Goal: Check status: Verify the current state of an ongoing process or item

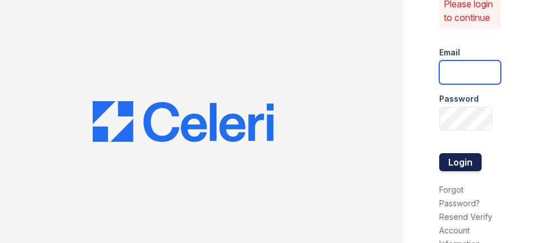
type input "[DOMAIN_NAME][EMAIL_ADDRESS][DOMAIN_NAME]"
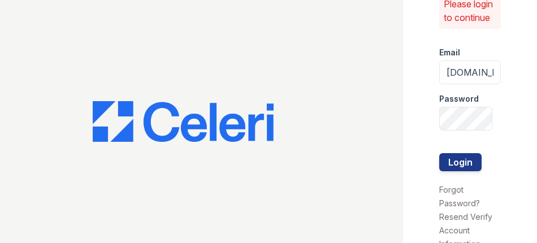
drag, startPoint x: 460, startPoint y: 170, endPoint x: 493, endPoint y: 31, distance: 142.1
click at [460, 164] on button "Login" at bounding box center [460, 162] width 42 height 18
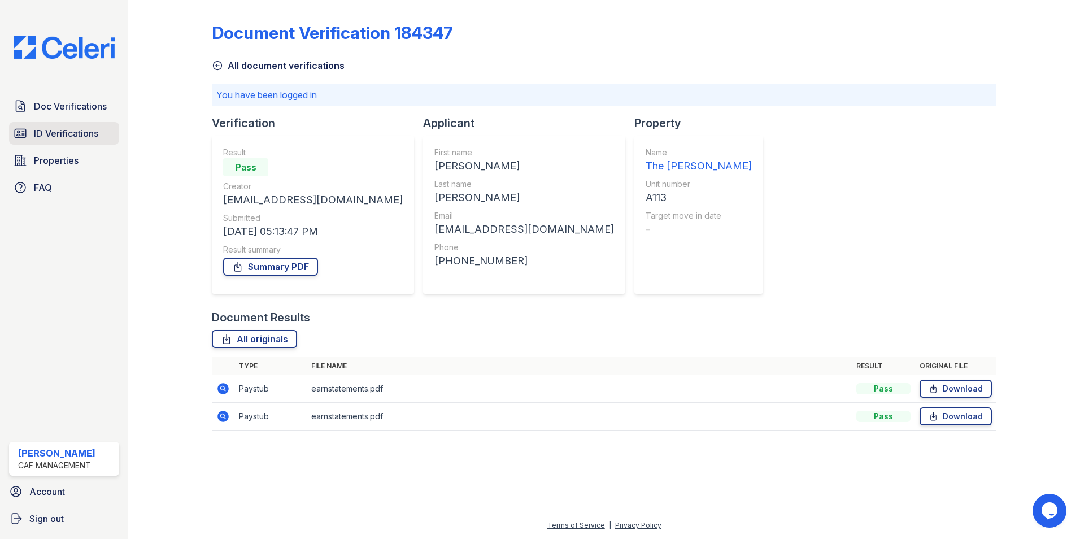
click at [62, 136] on span "ID Verifications" at bounding box center [66, 134] width 64 height 14
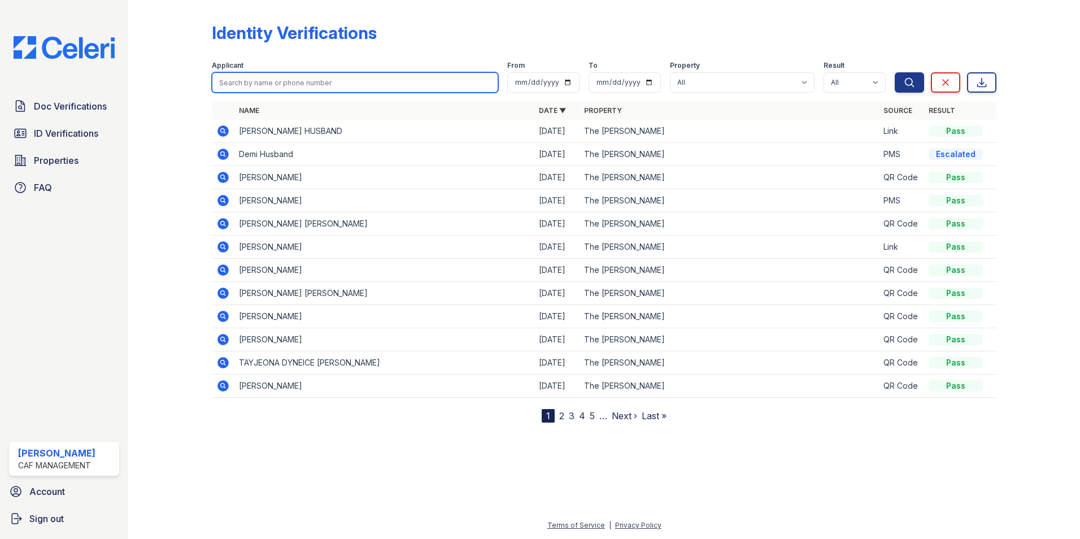
click at [260, 84] on input "search" at bounding box center [355, 82] width 286 height 20
type input "[PERSON_NAME]"
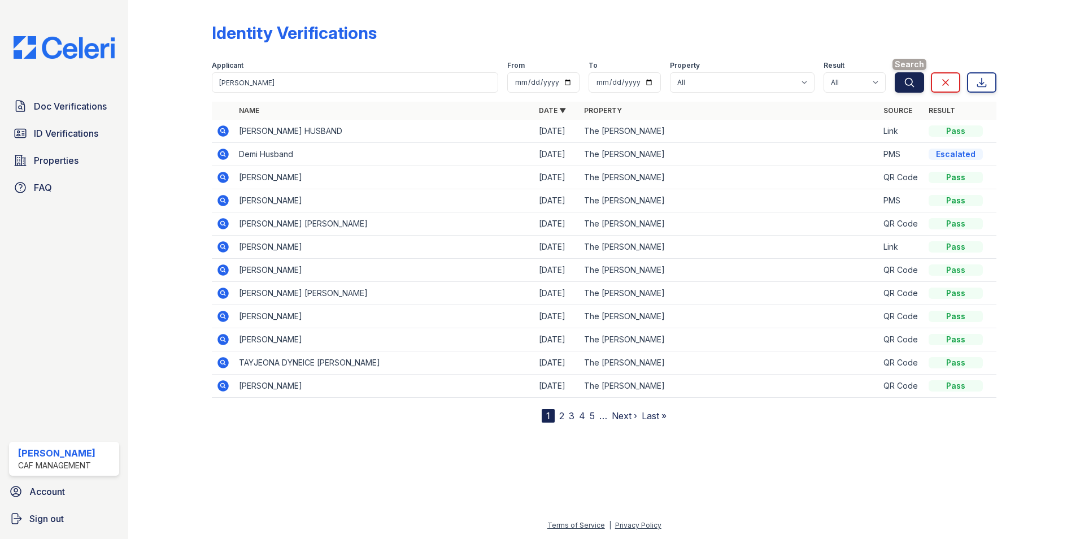
click at [536, 84] on icon "submit" at bounding box center [909, 82] width 11 height 11
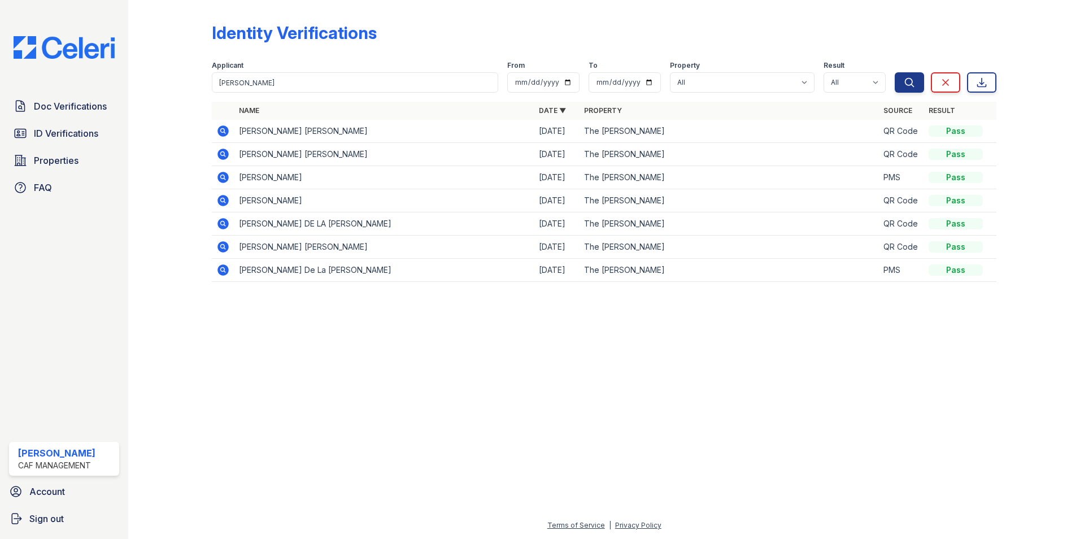
click at [222, 132] on icon at bounding box center [222, 130] width 3 height 3
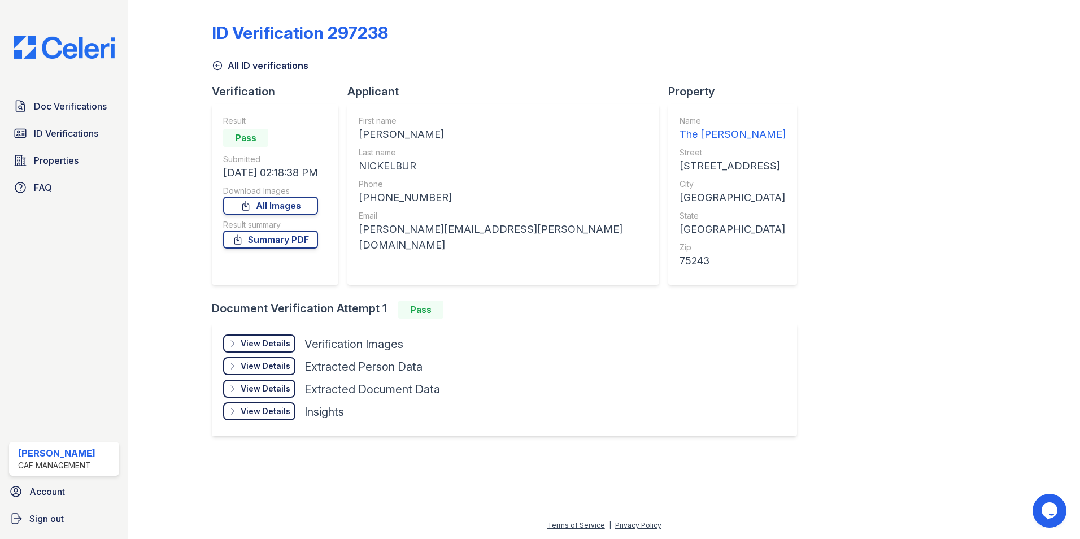
click at [276, 343] on div "View Details" at bounding box center [266, 343] width 50 height 11
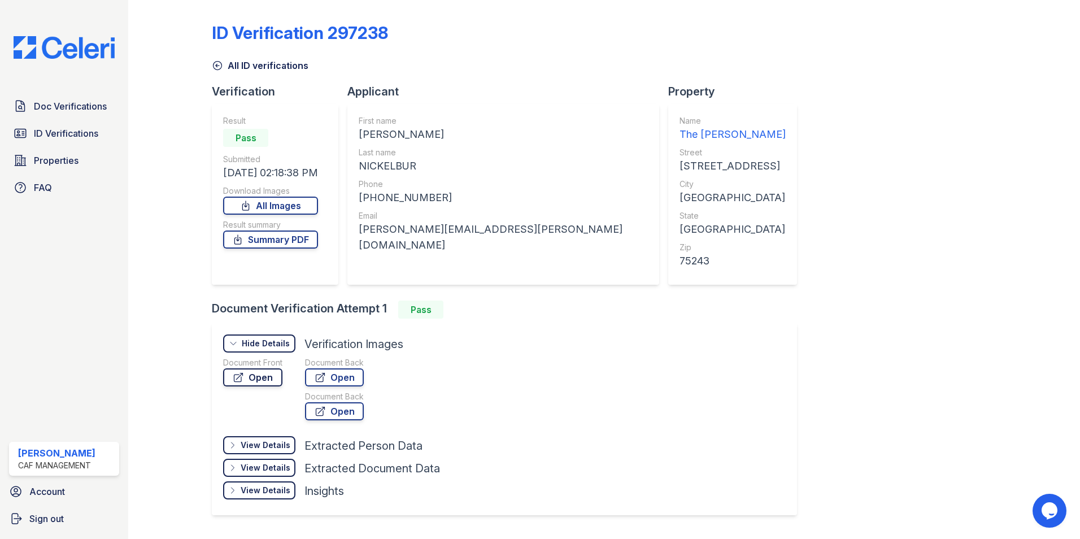
click at [262, 377] on link "Open" at bounding box center [252, 377] width 59 height 18
